Goal: Task Accomplishment & Management: Manage account settings

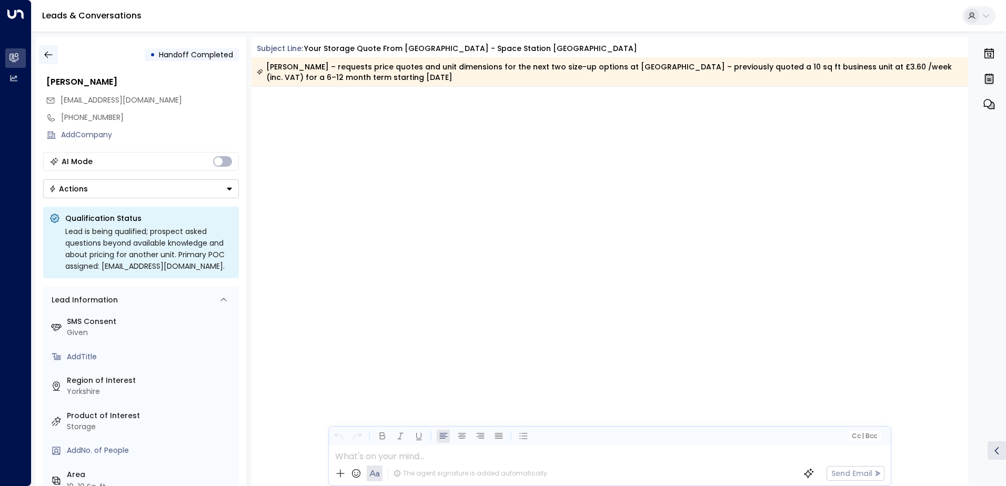
scroll to position [1112, 0]
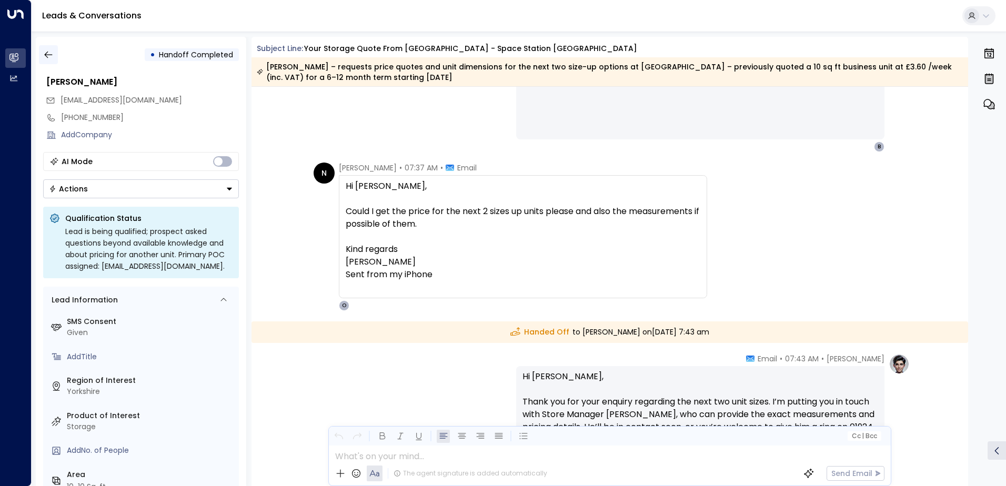
click at [43, 54] on icon "button" at bounding box center [48, 54] width 11 height 11
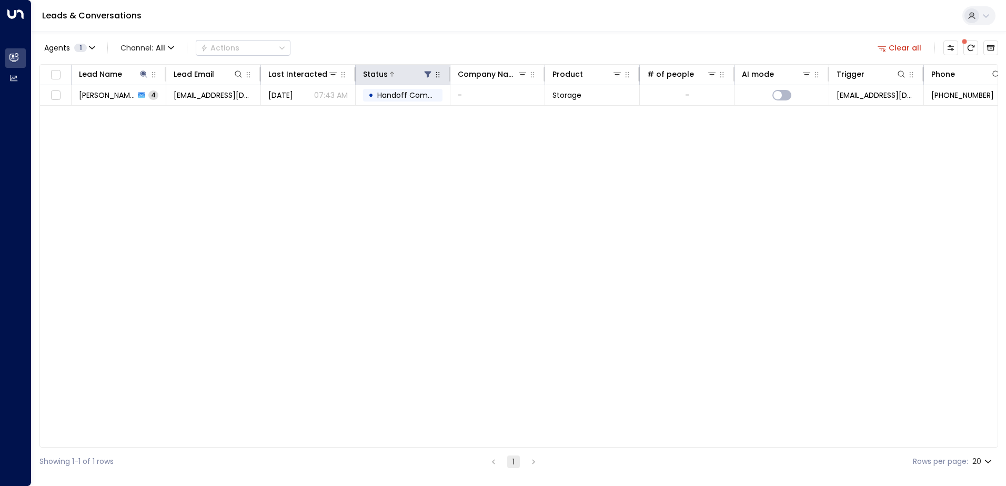
click at [426, 75] on icon at bounding box center [428, 74] width 8 height 8
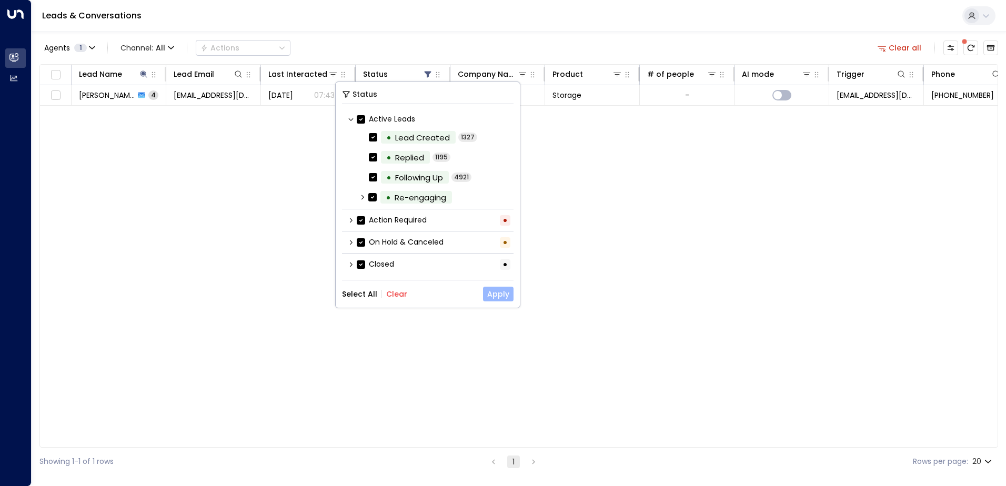
click at [500, 294] on button "Apply" at bounding box center [498, 294] width 31 height 15
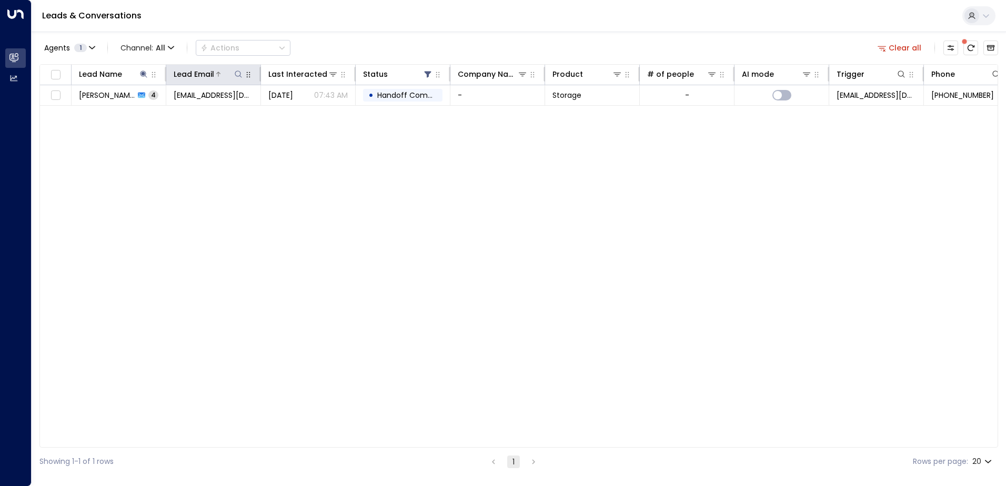
click at [239, 77] on icon at bounding box center [238, 74] width 8 height 8
type input "**********"
click at [144, 72] on icon at bounding box center [143, 74] width 7 height 7
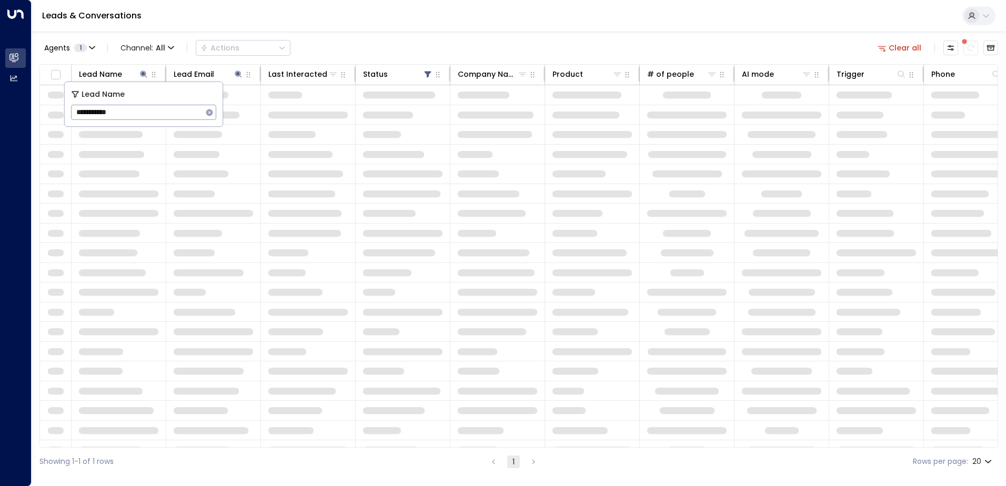
click at [210, 114] on icon "button" at bounding box center [209, 112] width 7 height 7
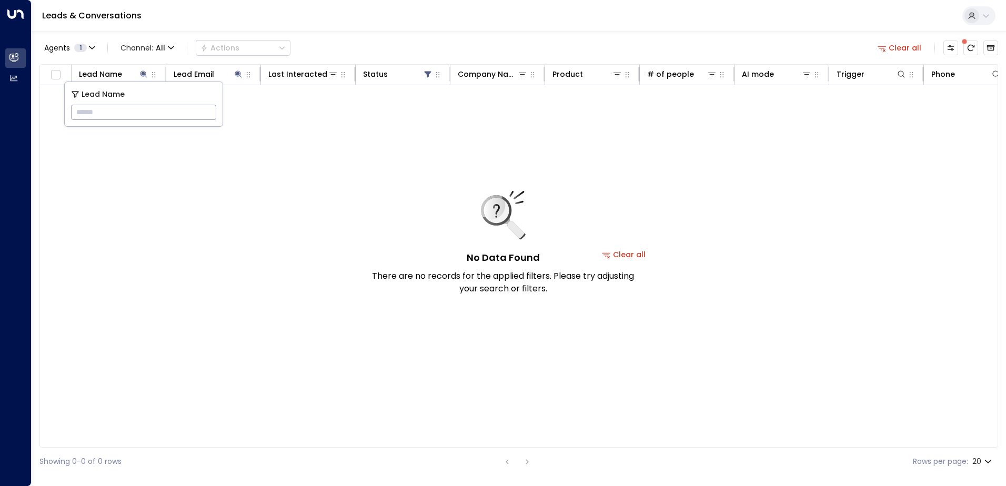
click at [428, 32] on div "Agents 1 Channel: All Actions Clear all Lead Name Lead Email Last Interacted St…" at bounding box center [518, 254] width 959 height 444
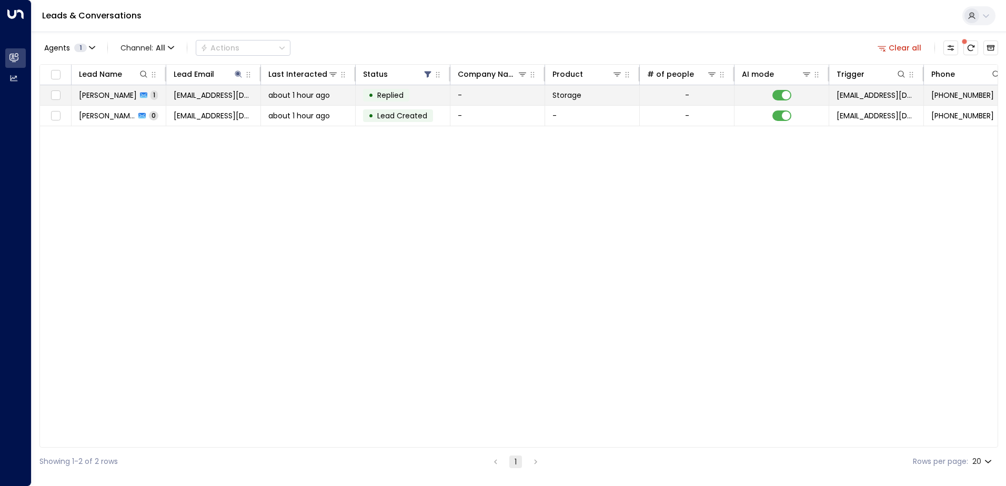
click at [287, 96] on span "about 1 hour ago" at bounding box center [299, 95] width 62 height 11
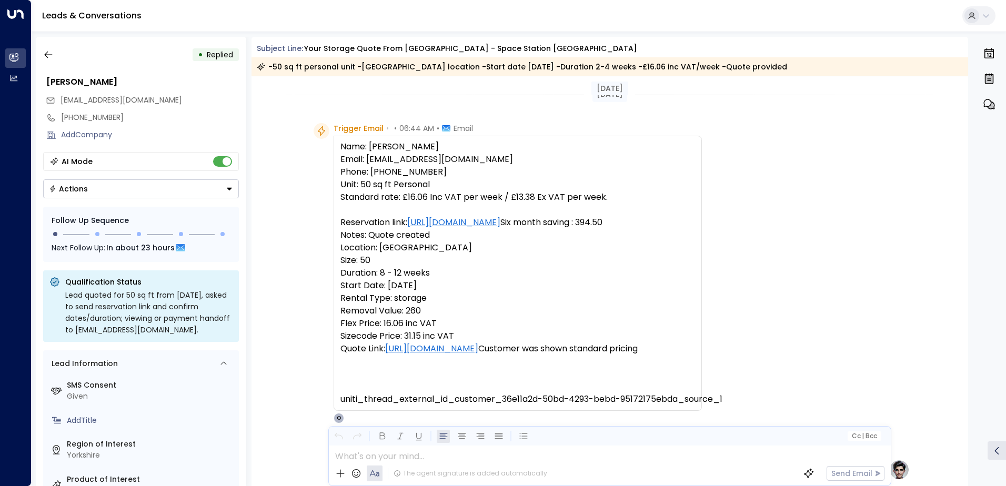
scroll to position [316, 0]
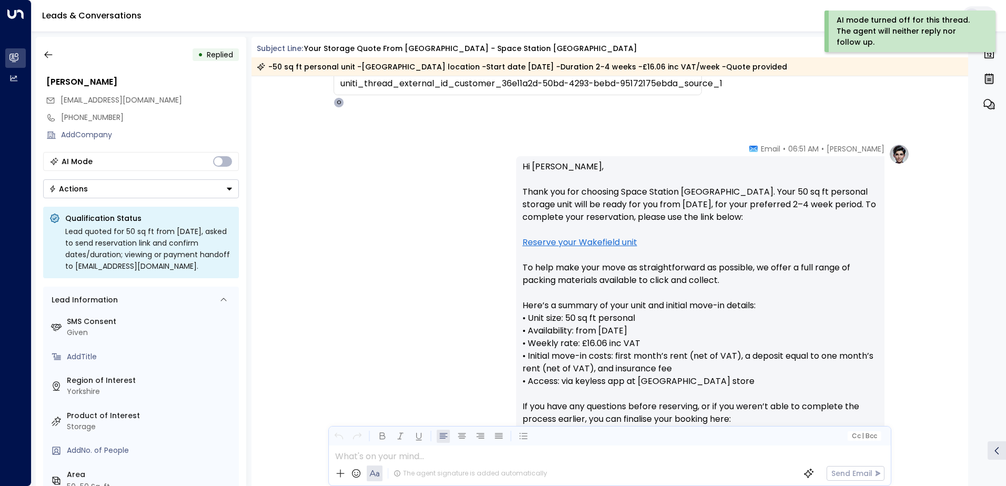
click at [228, 188] on icon "Button group with a nested menu" at bounding box center [229, 189] width 5 height 3
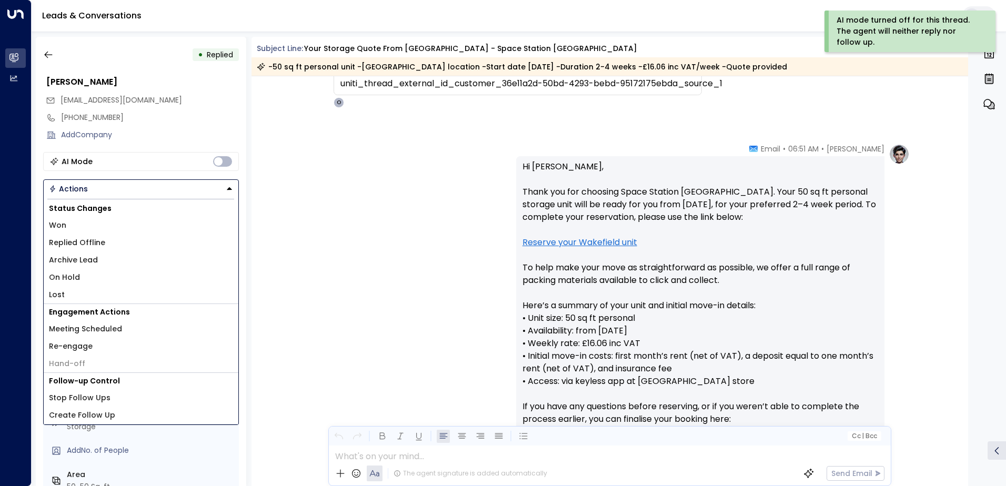
click at [60, 244] on span "Replied Offline" at bounding box center [77, 242] width 56 height 11
